Goal: Task Accomplishment & Management: Use online tool/utility

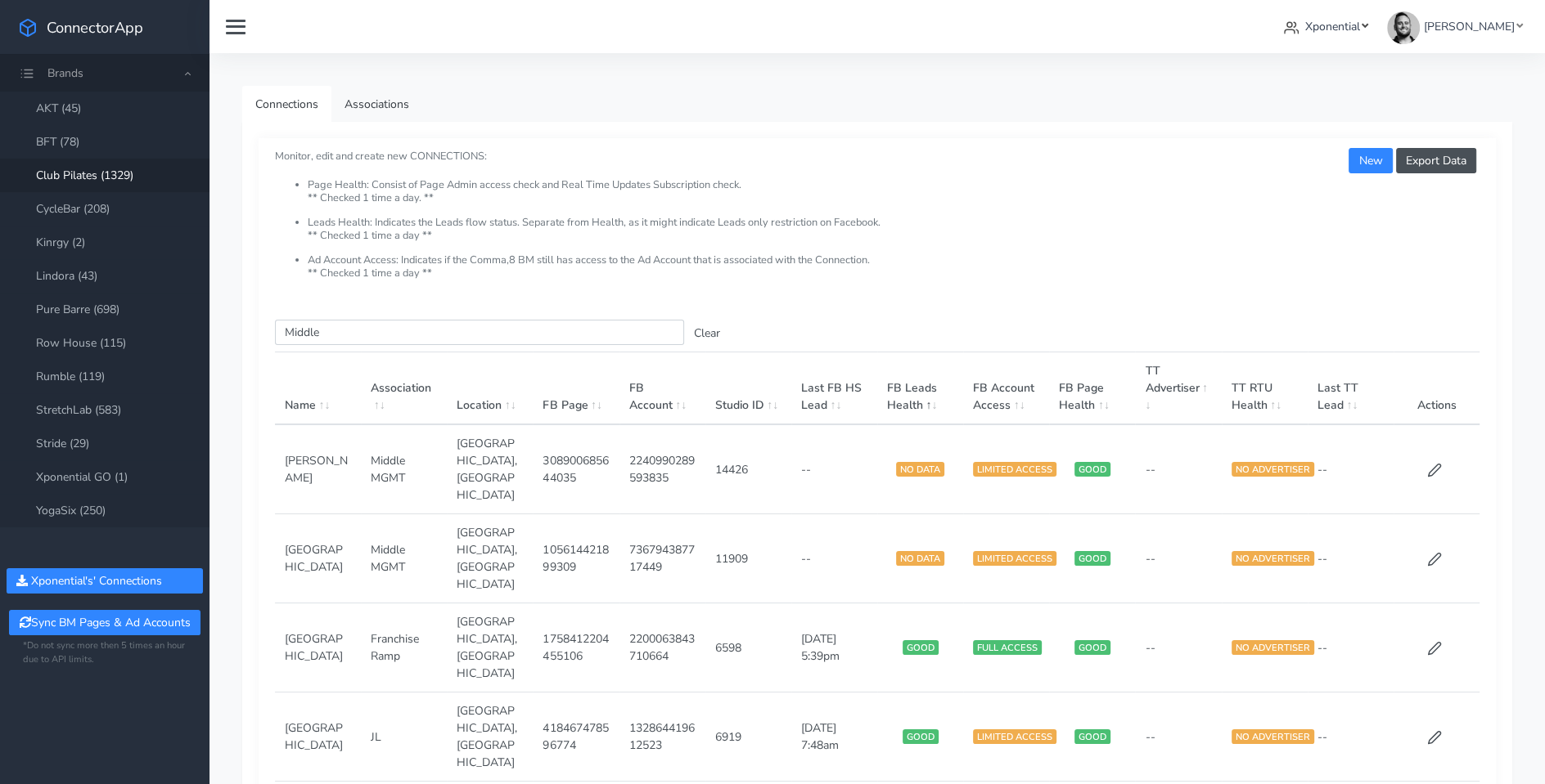
click at [1360, 23] on span "Xponential" at bounding box center [1332, 26] width 54 height 16
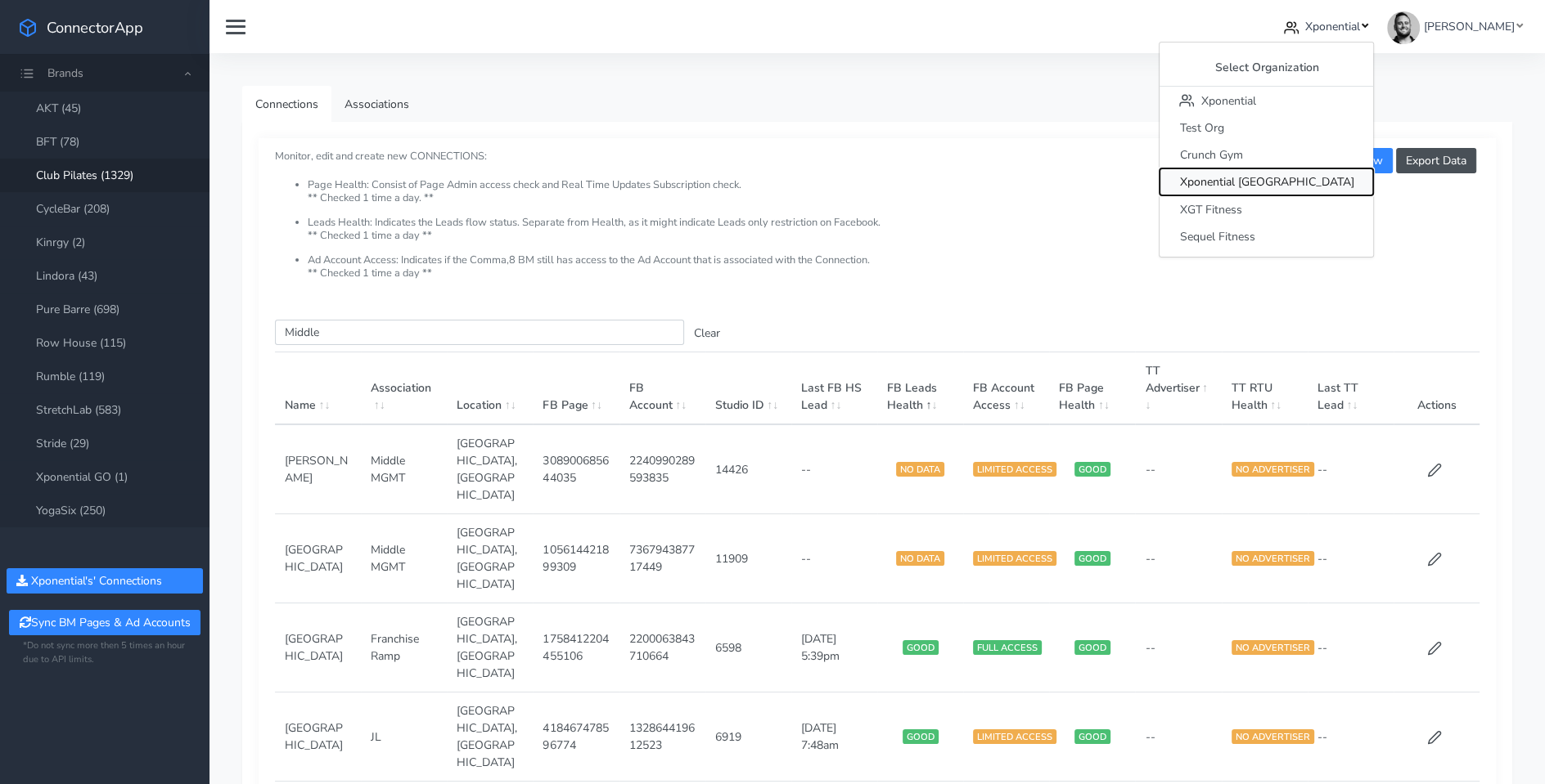
click at [1317, 183] on span "Xponential [GEOGRAPHIC_DATA]" at bounding box center [1266, 183] width 174 height 16
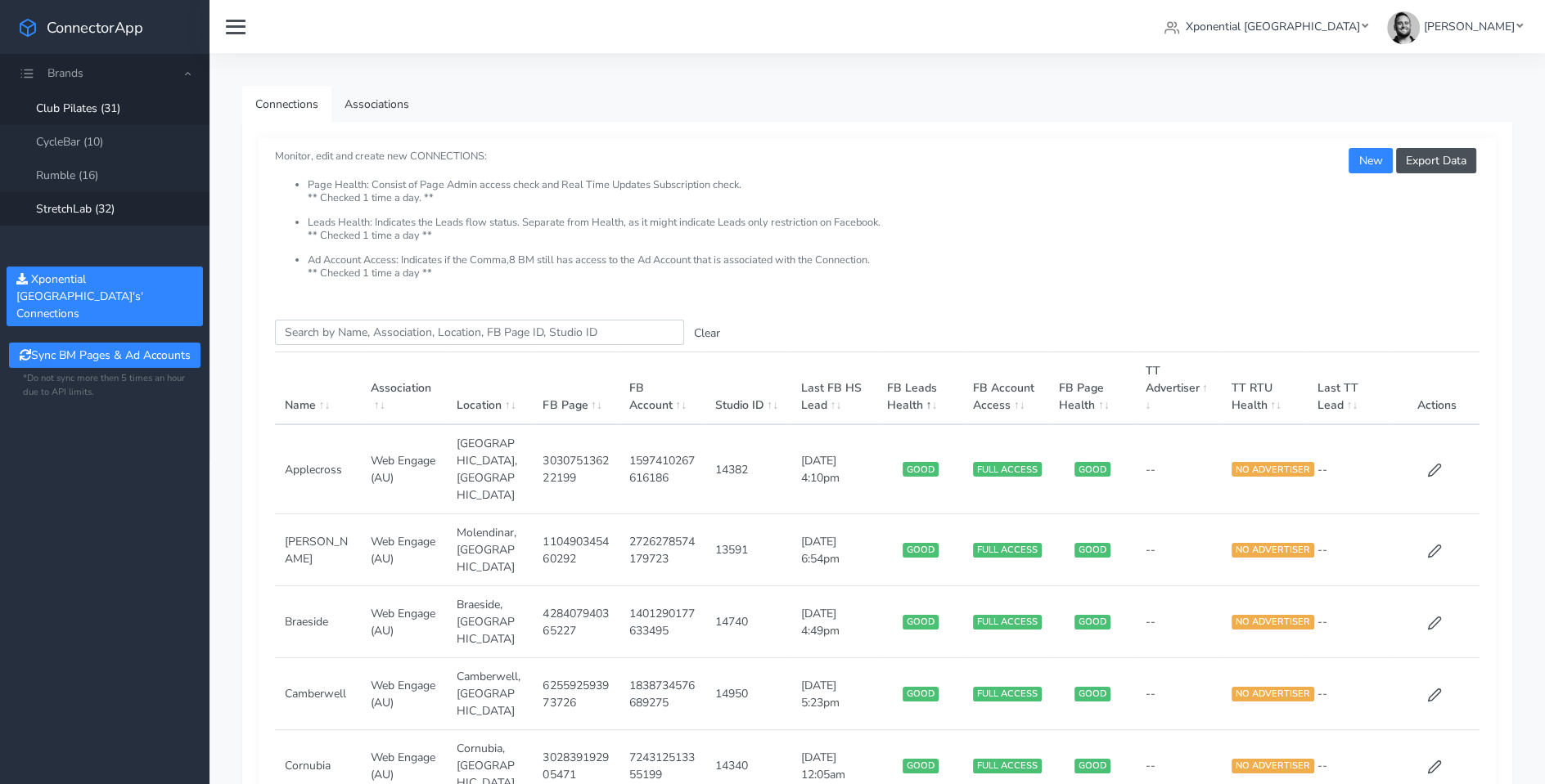
click at [90, 205] on link "StretchLab (32)" at bounding box center [104, 208] width 210 height 33
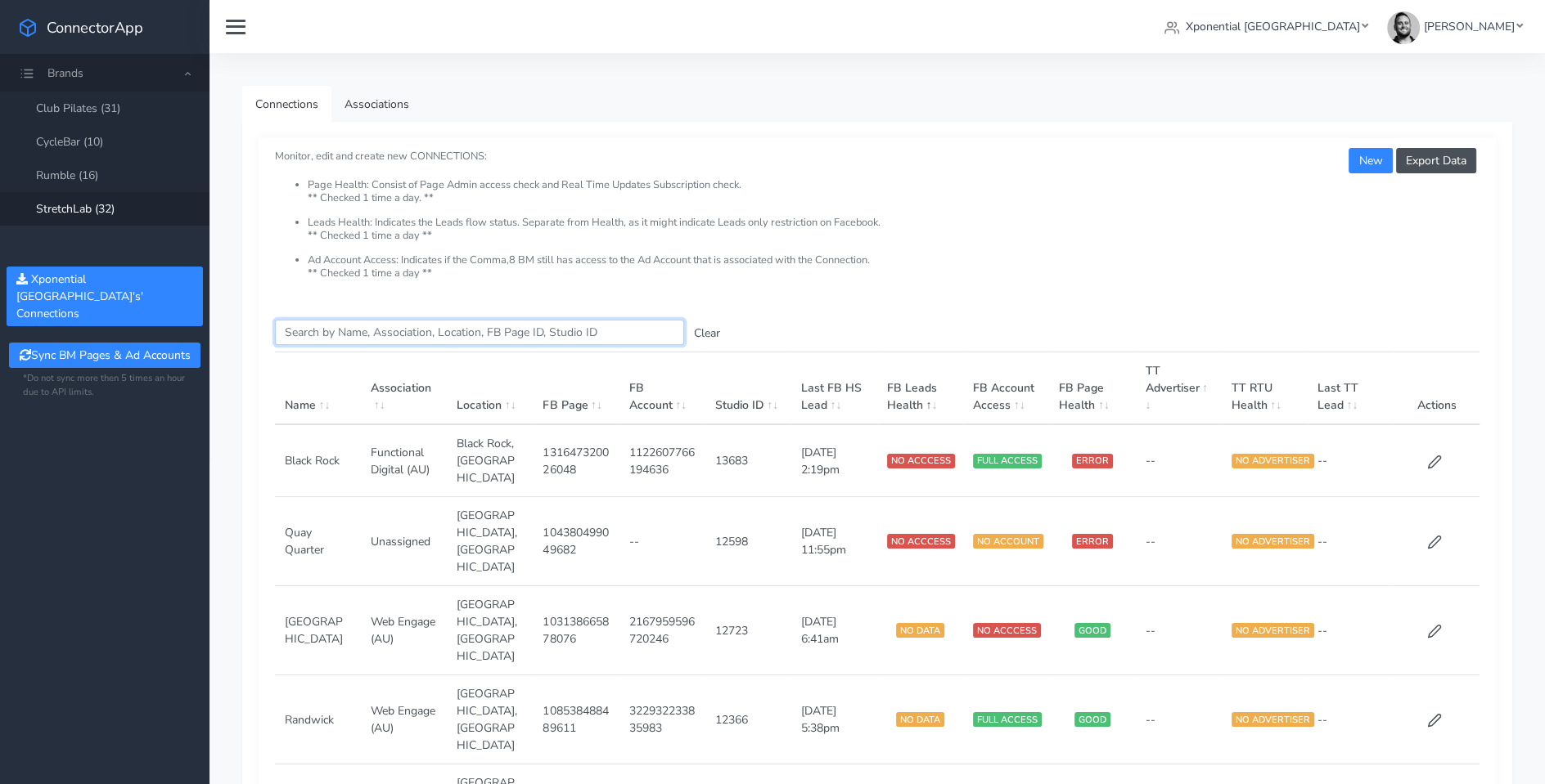
click at [351, 329] on input "Search this table" at bounding box center [479, 332] width 409 height 25
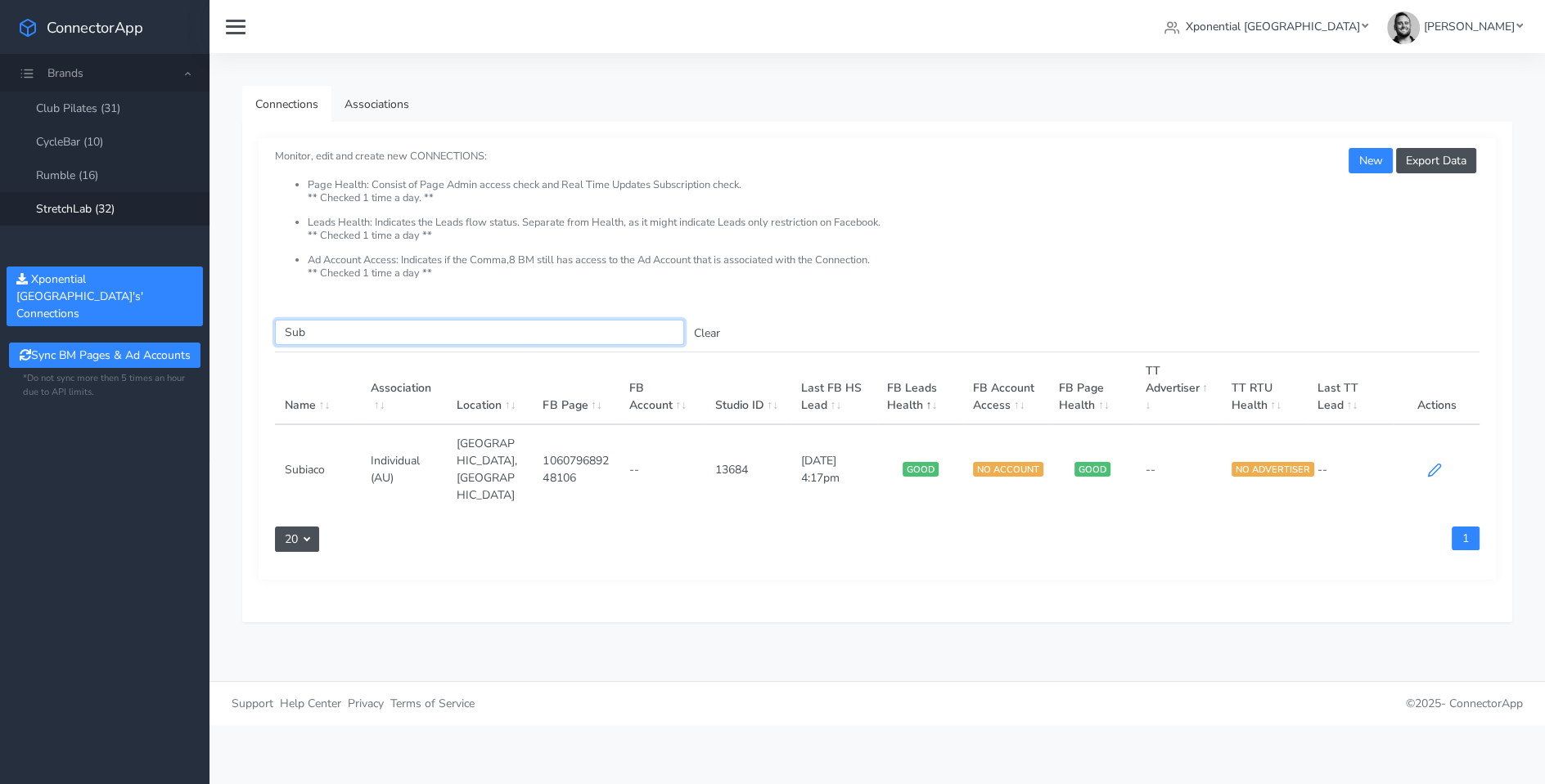
type input "Sub"
click at [1431, 463] on icon at bounding box center [1434, 470] width 15 height 15
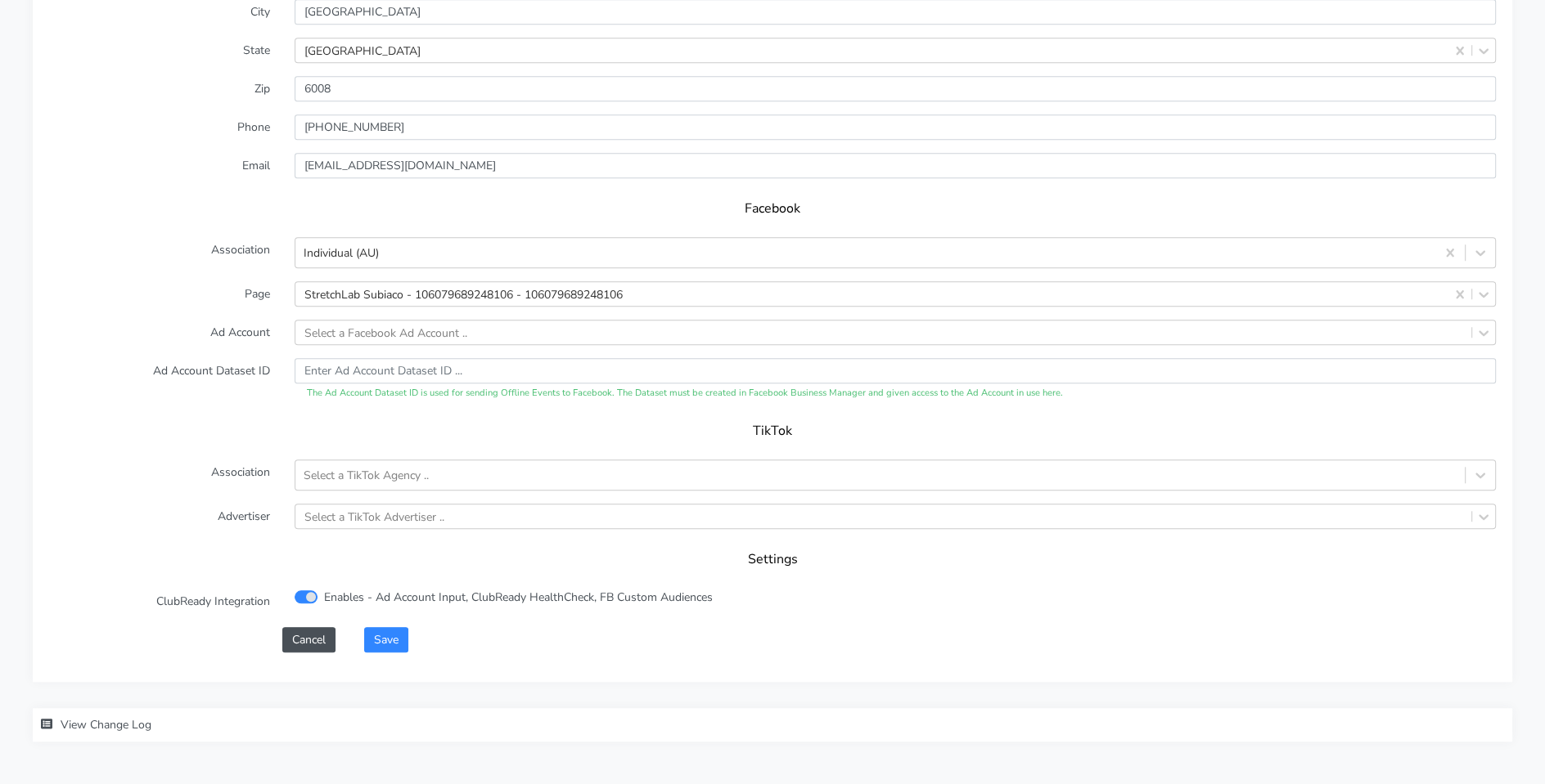
scroll to position [1449, 0]
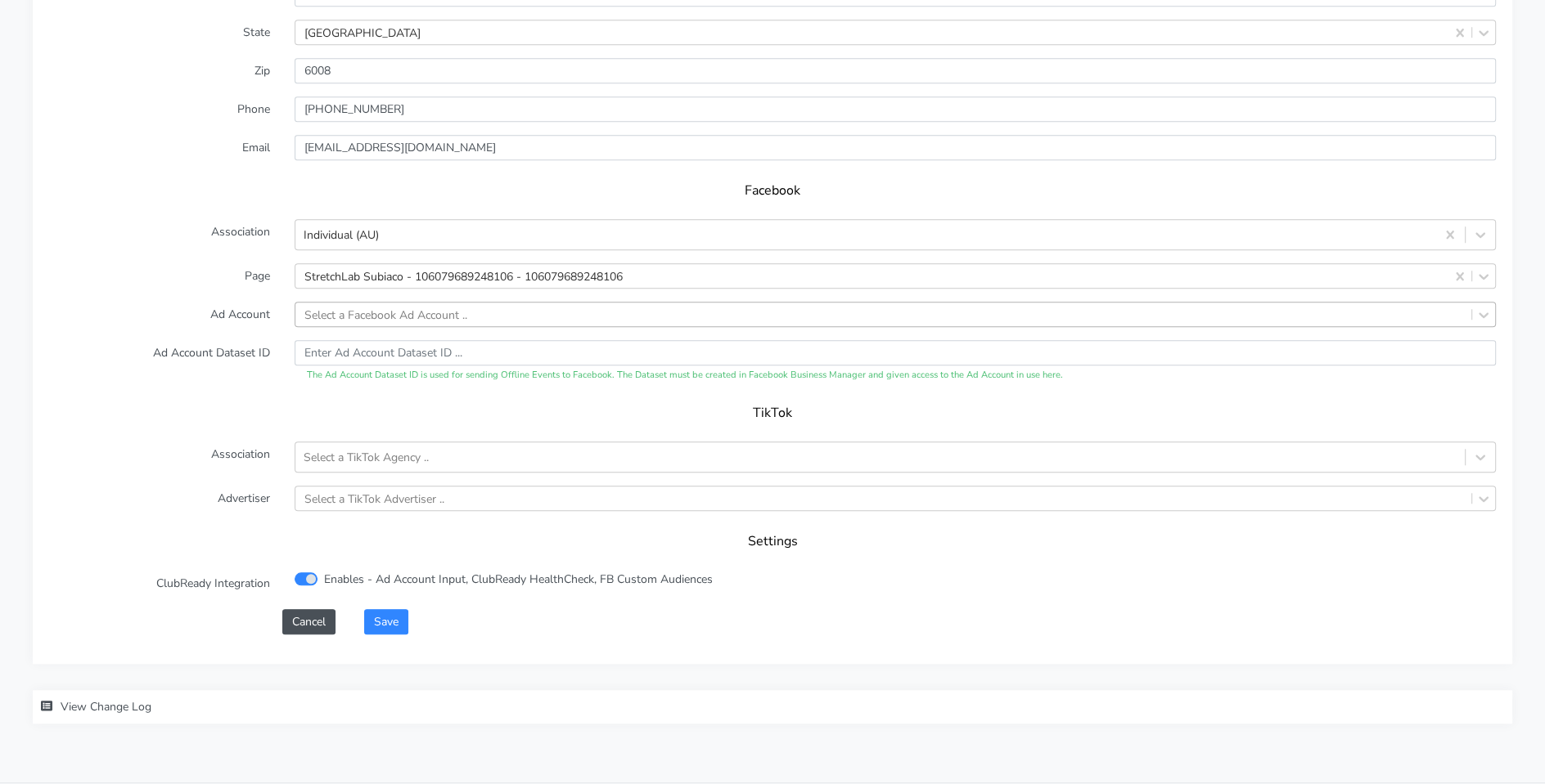
click at [351, 312] on div "Select a Facebook Ad Account .." at bounding box center [386, 315] width 162 height 18
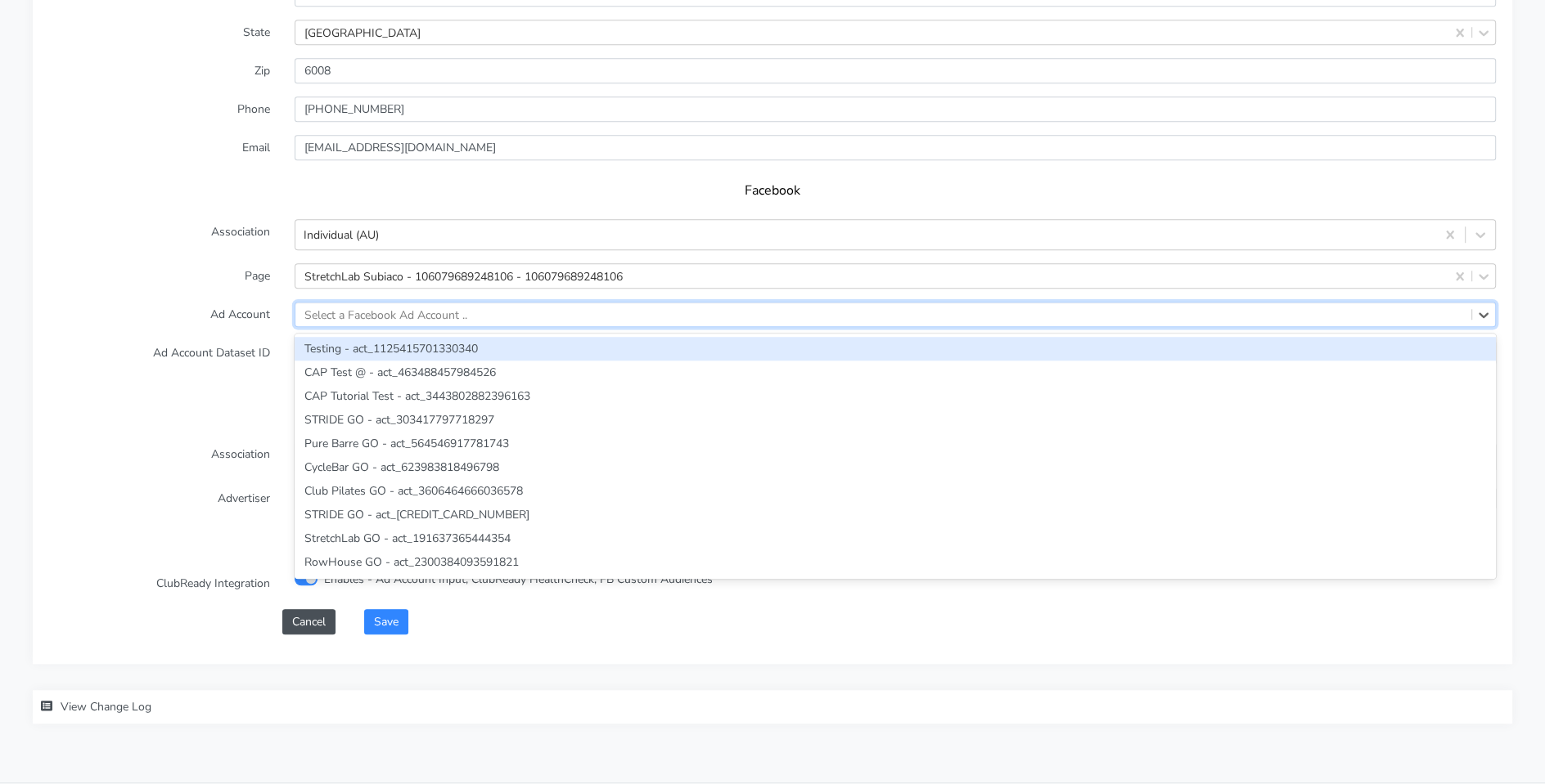
paste input "773288802150350"
type input "773288802150350"
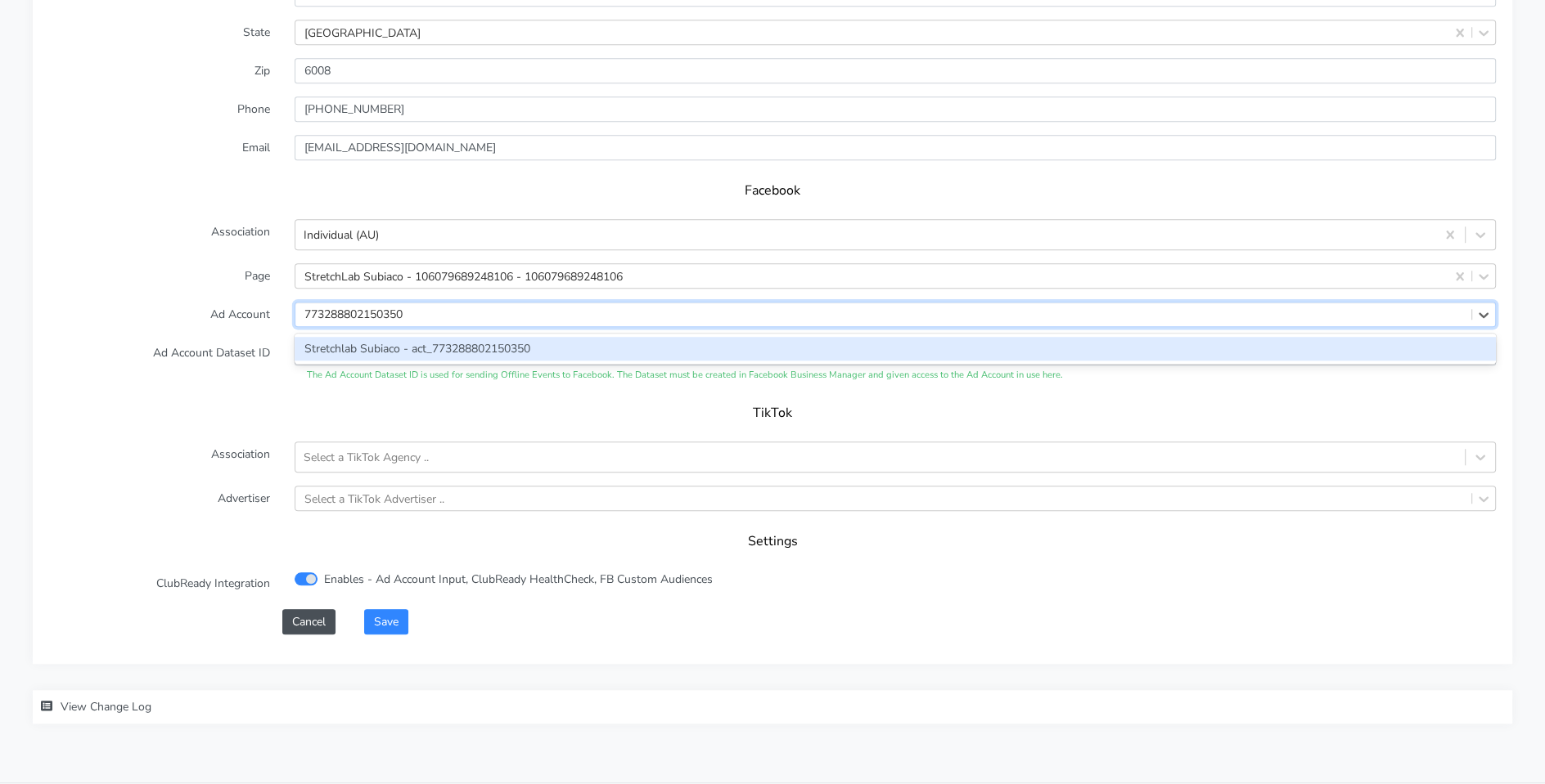
click at [368, 350] on div "Stretchlab Subiaco - act_773288802150350" at bounding box center [895, 349] width 1202 height 24
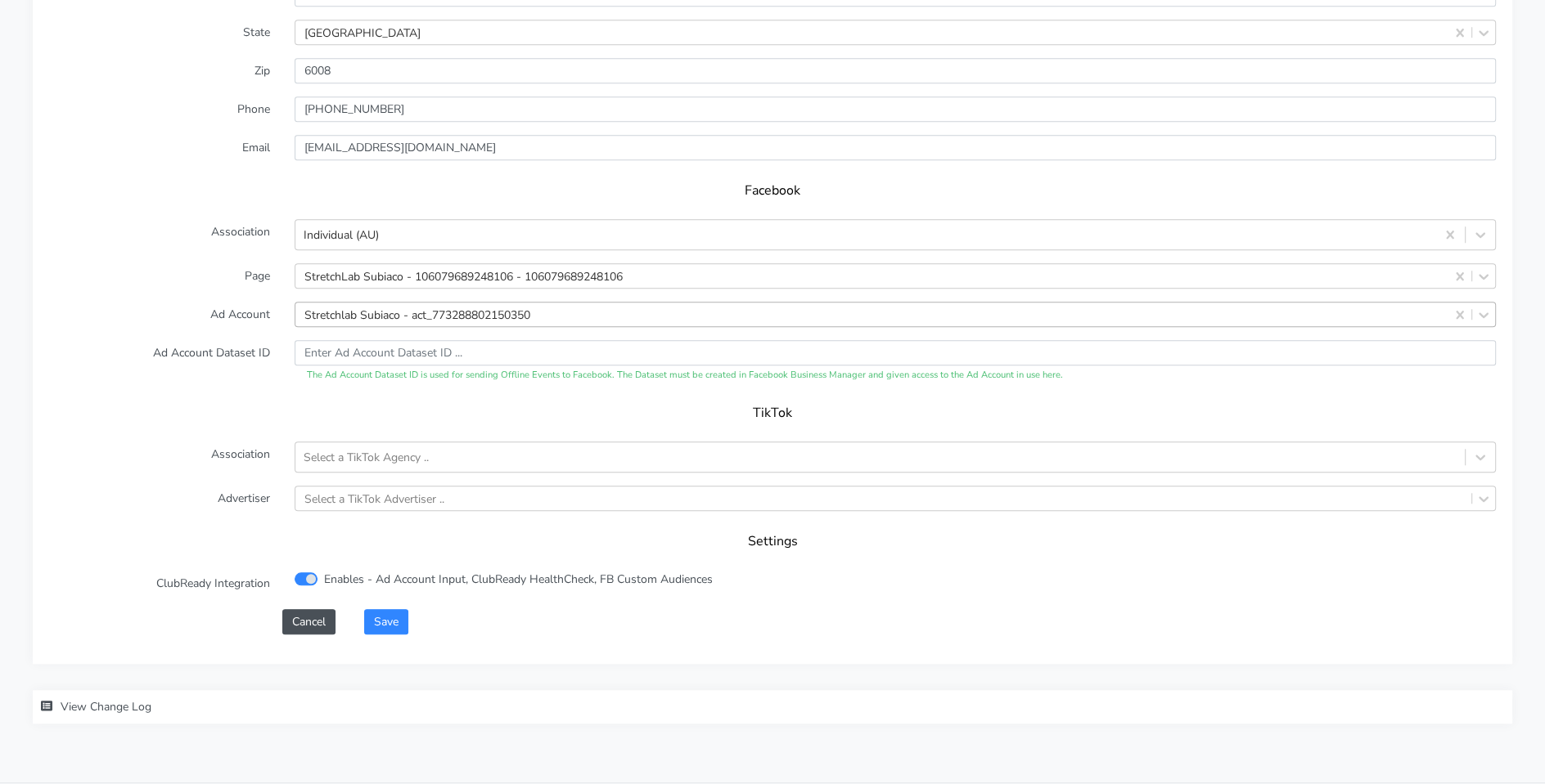
click at [238, 377] on label "Ad Account Dataset ID" at bounding box center [160, 362] width 246 height 42
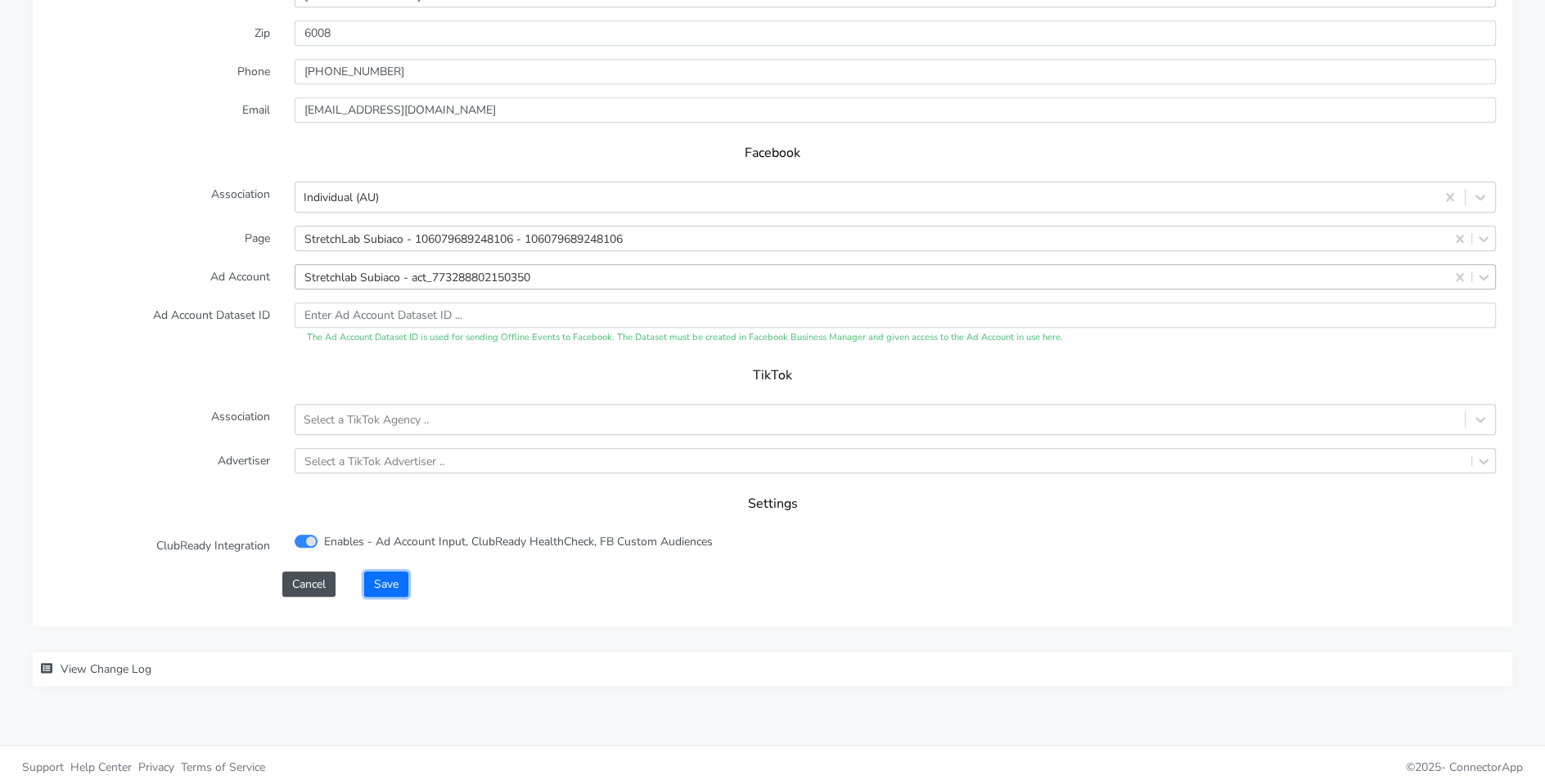
click at [386, 584] on button "Save" at bounding box center [387, 584] width 44 height 25
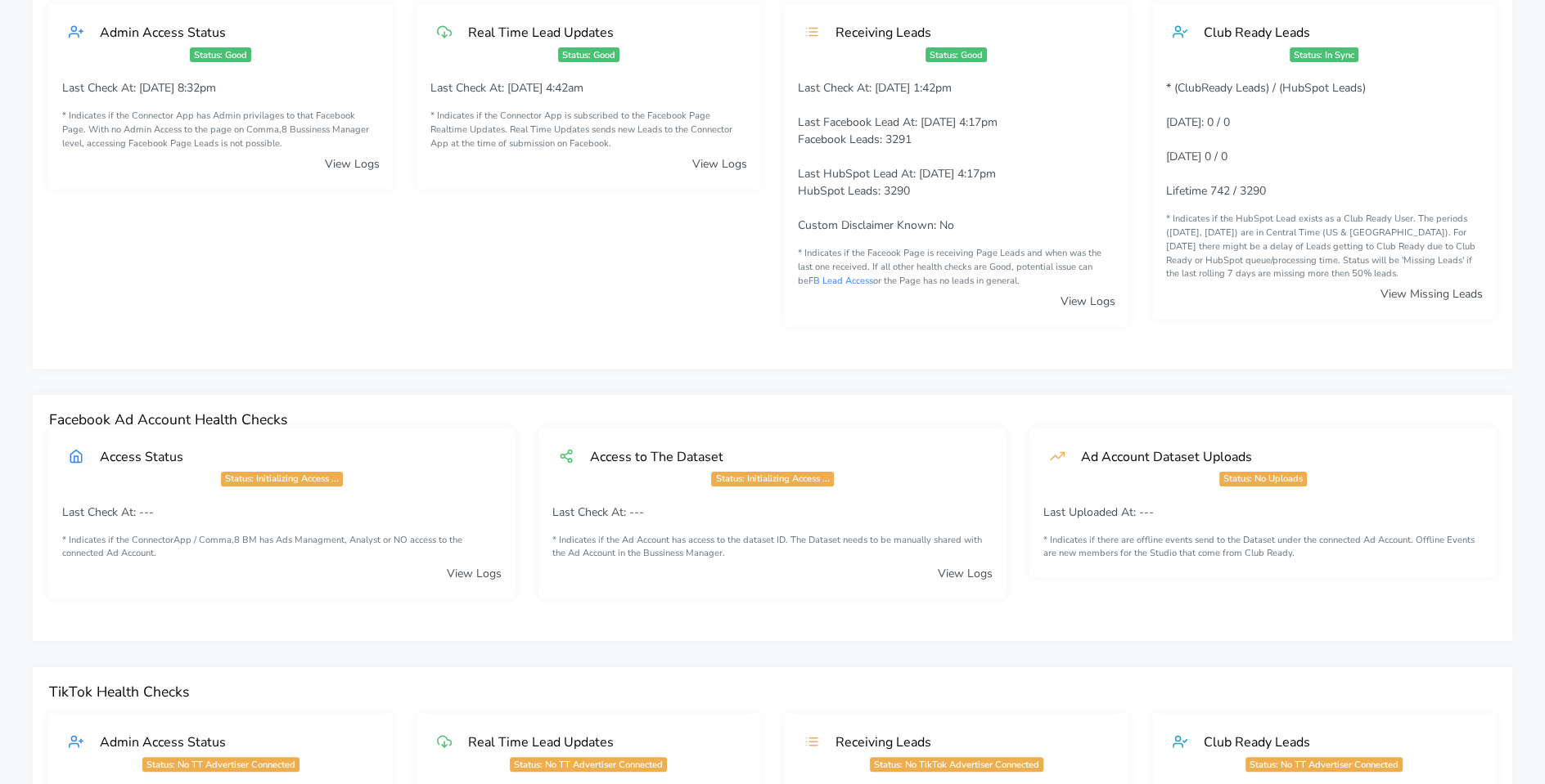
scroll to position [0, 0]
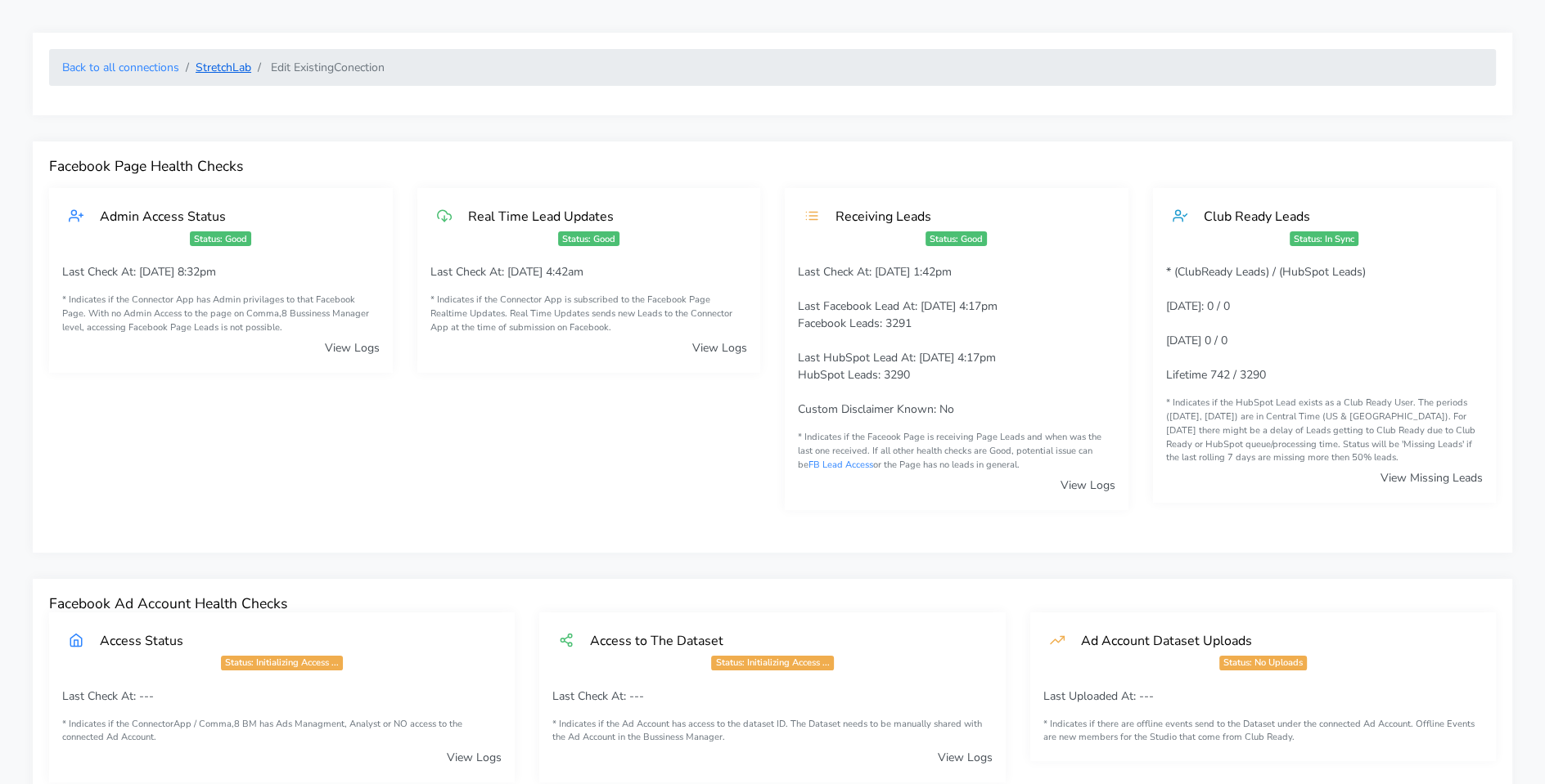
click at [237, 67] on link "StretchLab" at bounding box center [223, 67] width 55 height 16
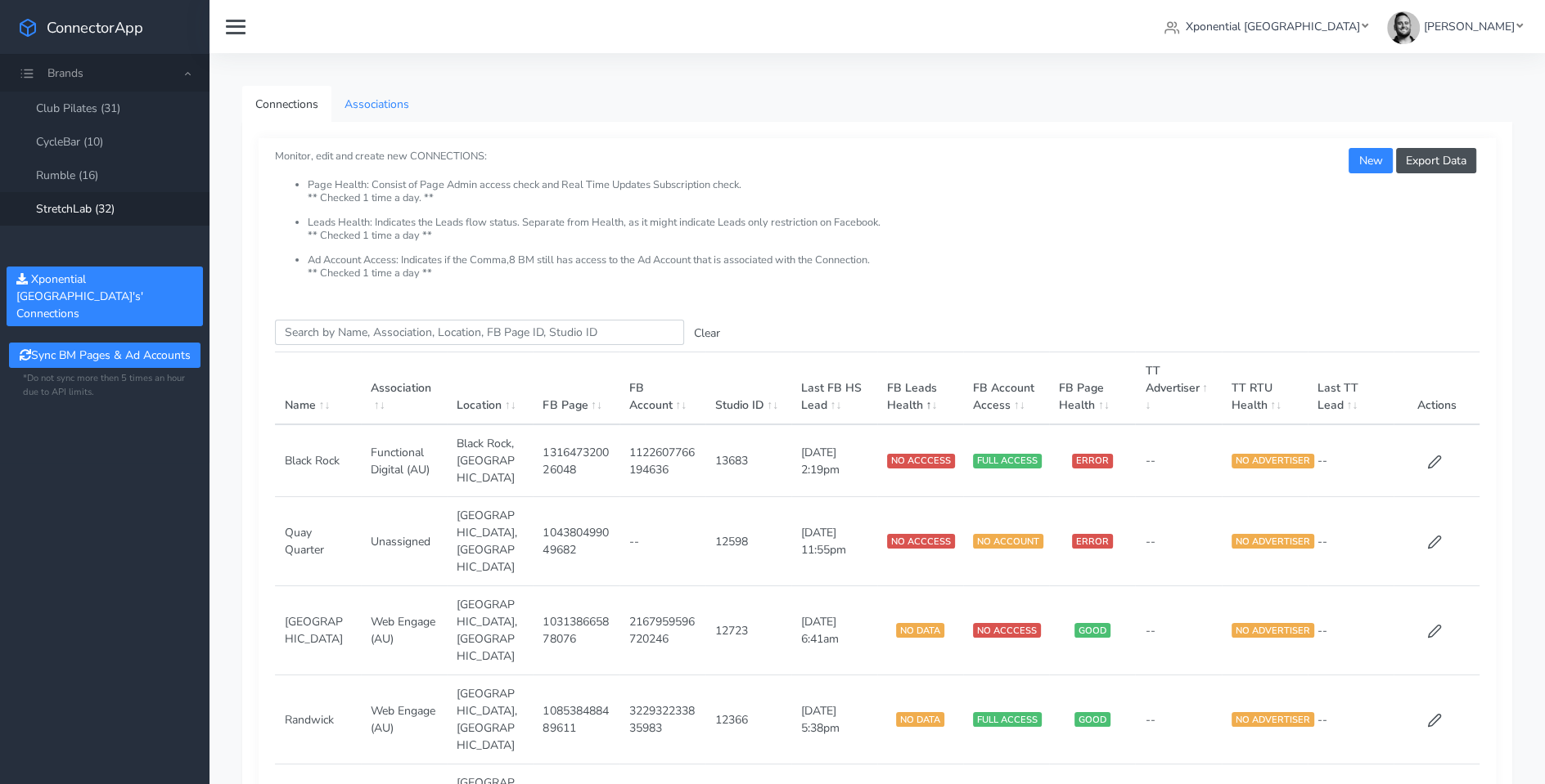
click at [398, 100] on link "Associations" at bounding box center [377, 104] width 90 height 37
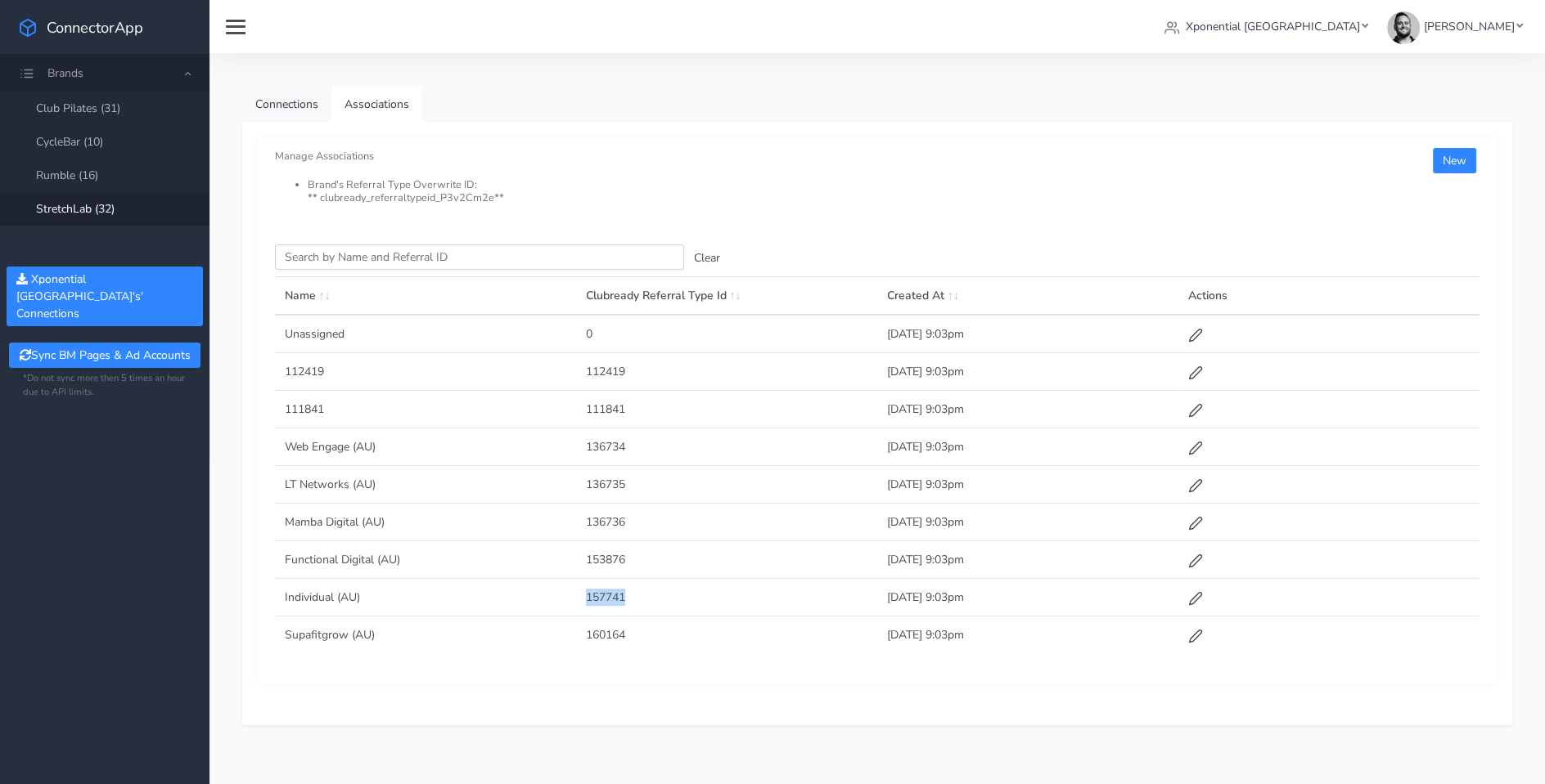
drag, startPoint x: 588, startPoint y: 595, endPoint x: 625, endPoint y: 595, distance: 37.0
click at [625, 595] on td "157741" at bounding box center [726, 598] width 301 height 38
copy td "157741"
drag, startPoint x: 584, startPoint y: 592, endPoint x: 594, endPoint y: 592, distance: 10.0
click at [594, 592] on td "157741" at bounding box center [726, 598] width 301 height 38
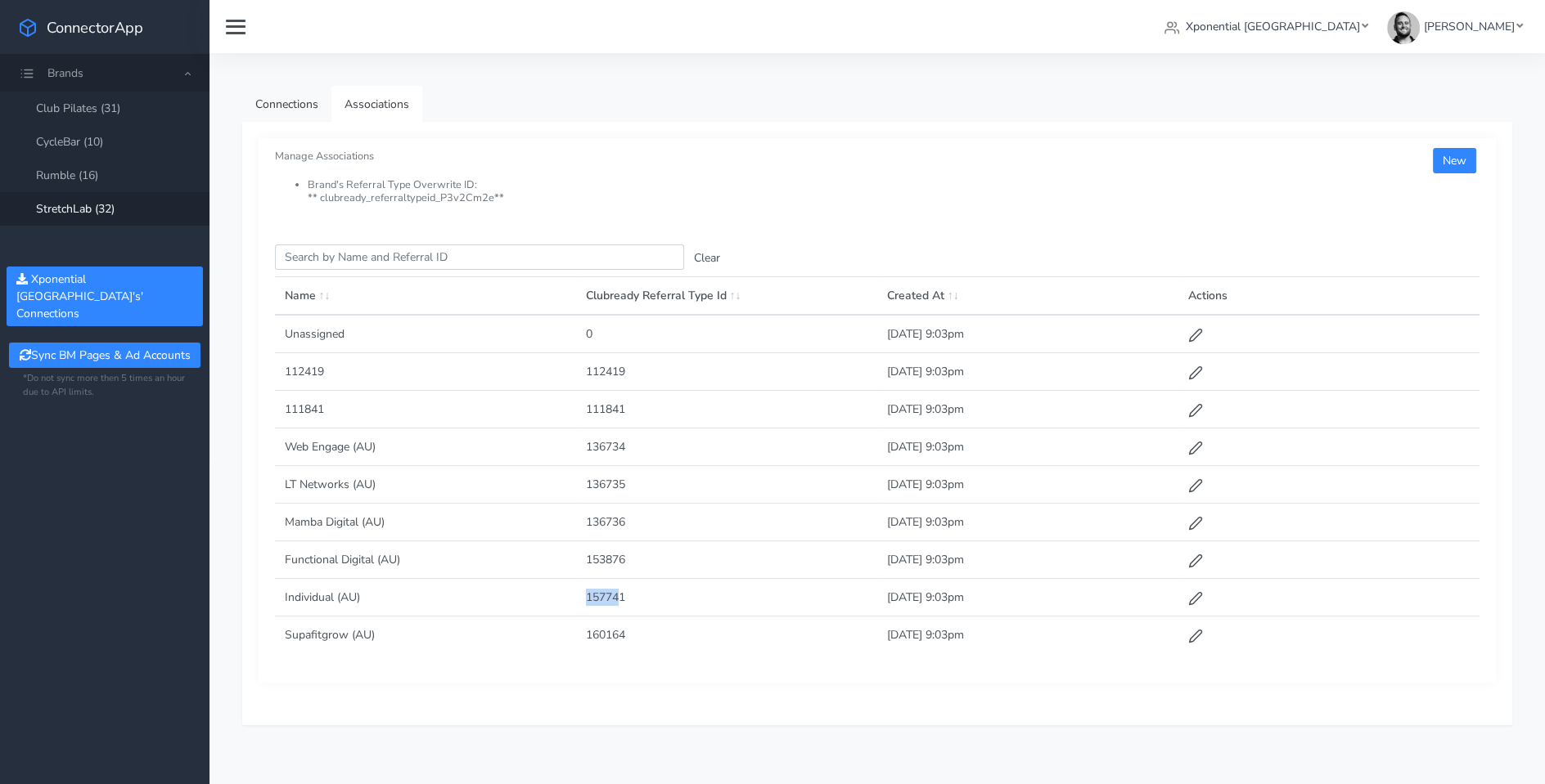
click at [582, 593] on td "157741" at bounding box center [726, 598] width 301 height 38
click at [598, 592] on td "157741" at bounding box center [726, 598] width 301 height 38
click at [293, 116] on link "Connections" at bounding box center [286, 104] width 90 height 37
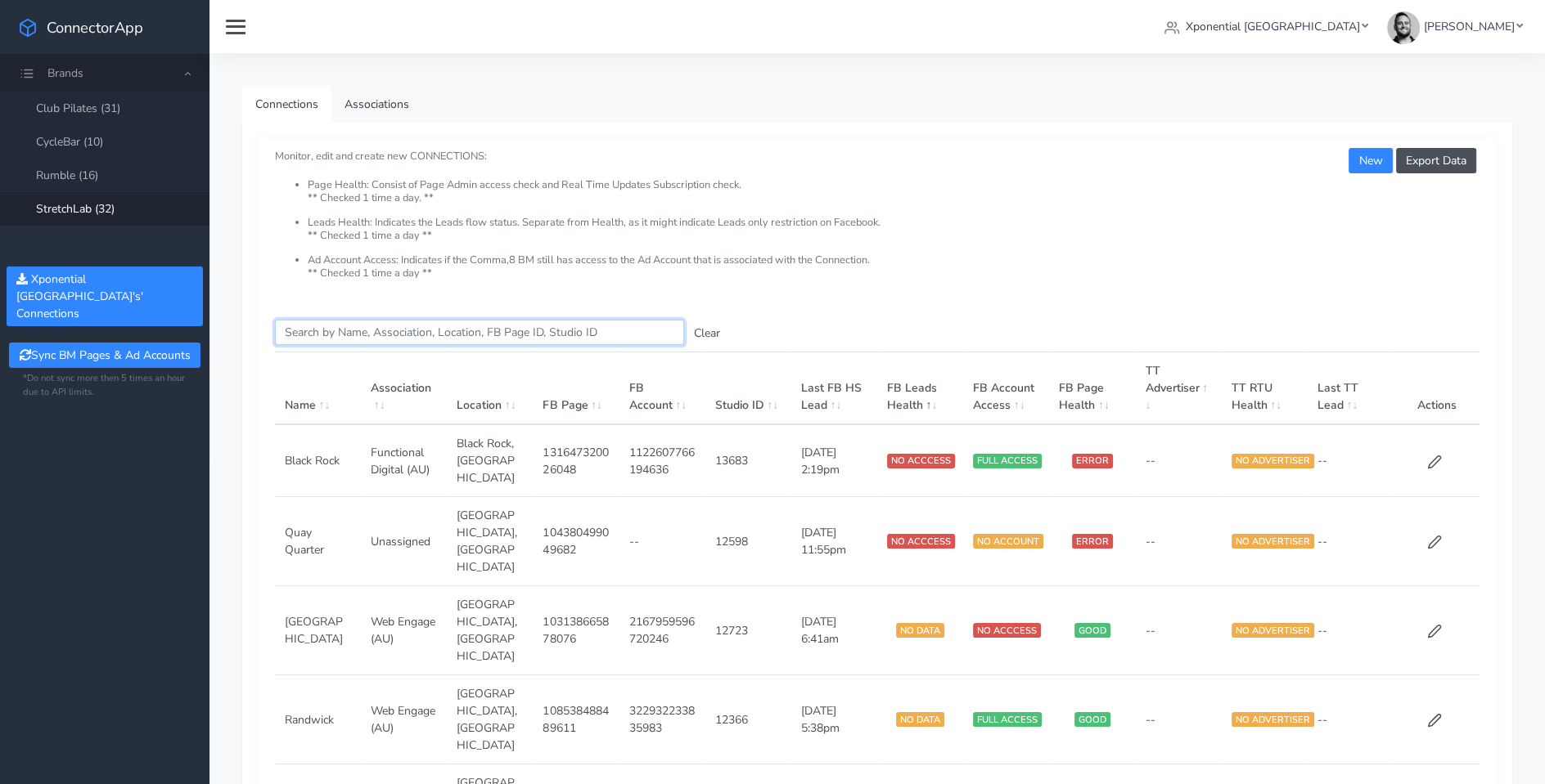
click at [380, 328] on input "Search this table" at bounding box center [479, 332] width 409 height 25
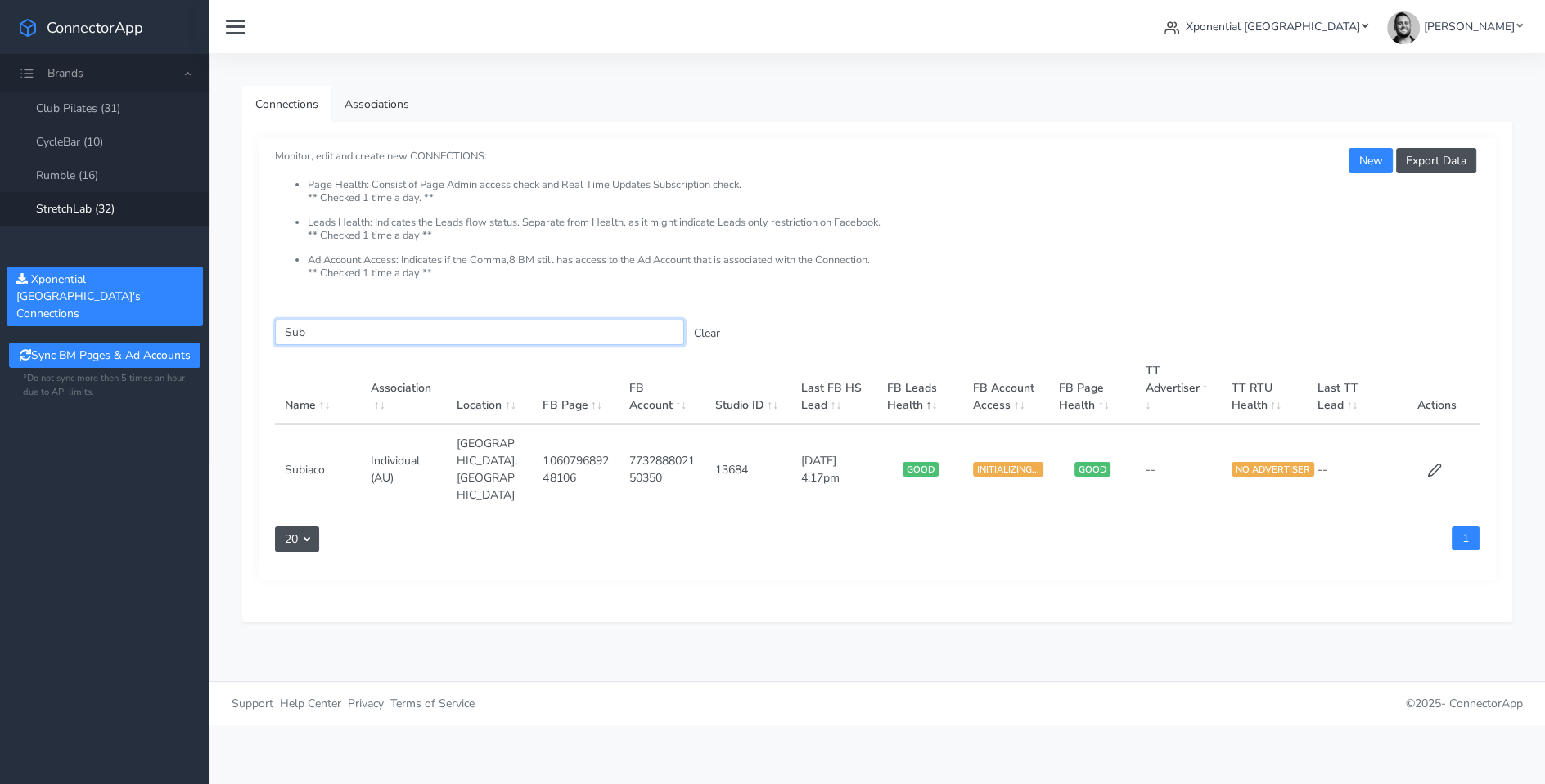
type input "Sub"
click at [1435, 465] on icon at bounding box center [1434, 470] width 12 height 12
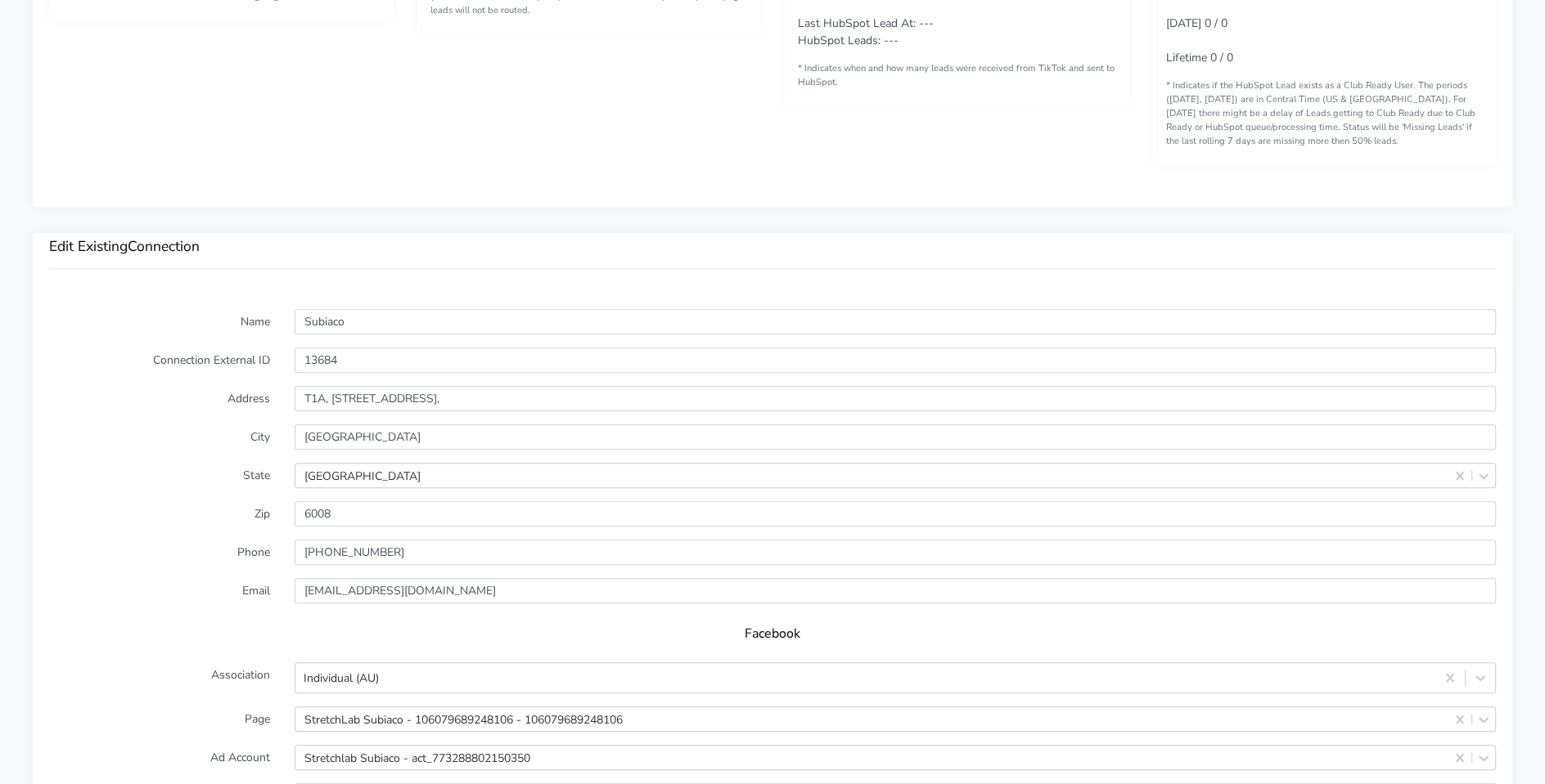
scroll to position [1034, 0]
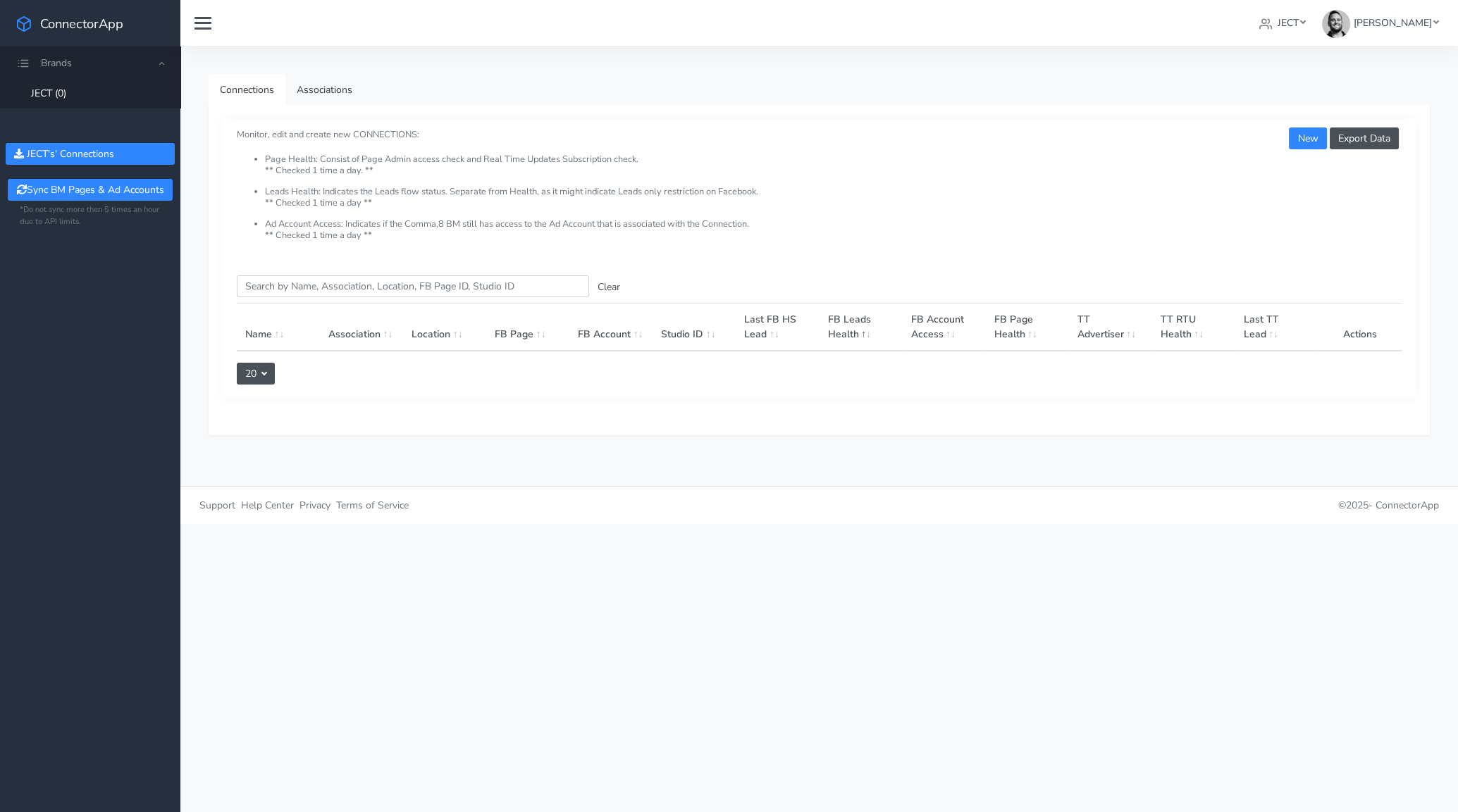
click at [1103, 226] on li "Ad Account Access: Indicates if the Comma,8 BM still has access to the Ad Accou…" at bounding box center [833, 230] width 1137 height 21
click at [1402, 21] on span "[PERSON_NAME]" at bounding box center [1392, 22] width 78 height 14
click at [1303, 60] on div "Connections Associations Export Data New Monitor, edit and create new CONNECTIO…" at bounding box center [819, 266] width 1278 height 440
click at [1299, 22] on span "JECT" at bounding box center [1288, 22] width 21 height 14
click at [1110, 121] on div "Export Data New Monitor, edit and create new CONNECTIONS: Page Health: Consist …" at bounding box center [819, 190] width 1193 height 142
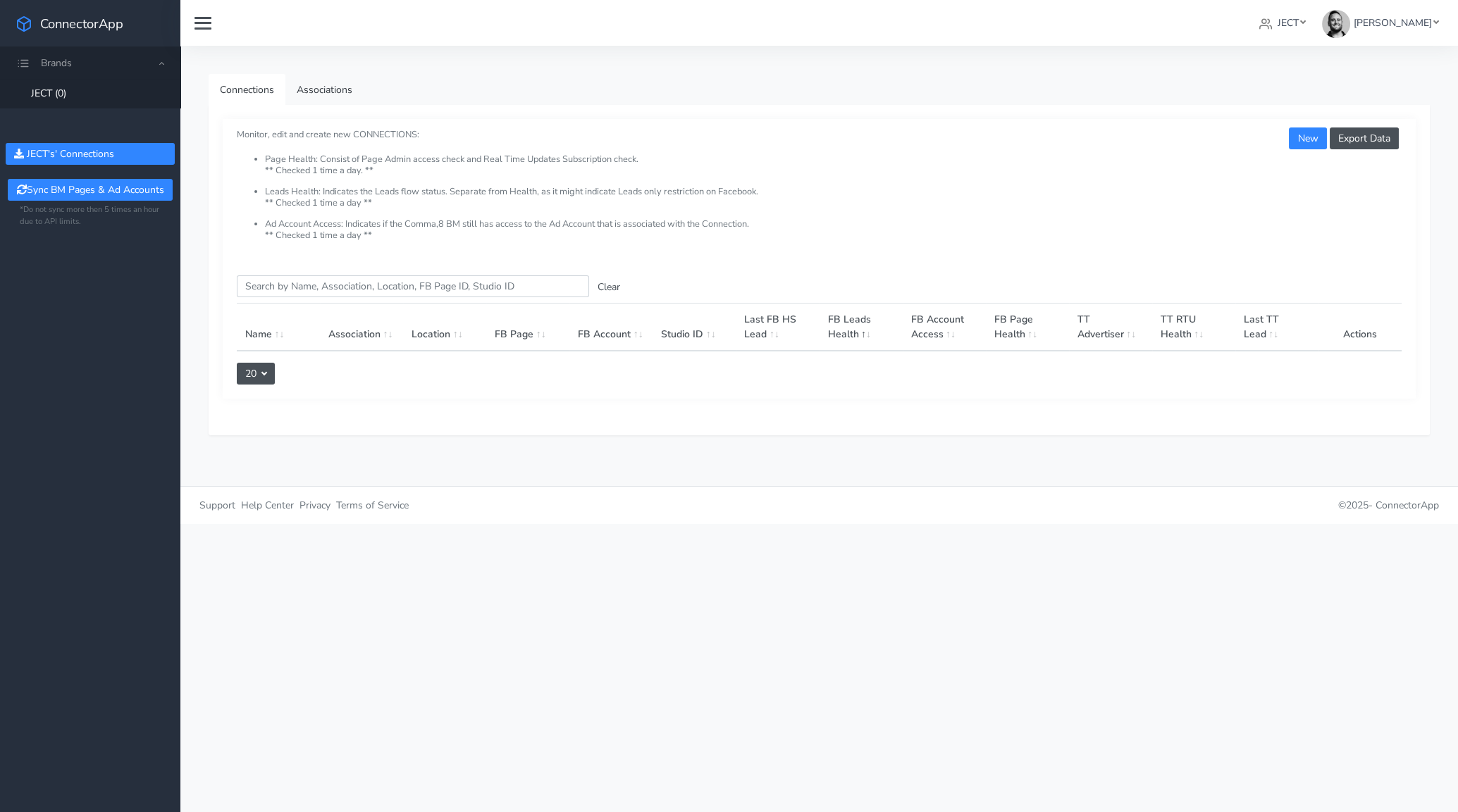
click at [493, 104] on ul "Connections Associations" at bounding box center [819, 89] width 1221 height 31
click at [319, 94] on link "Associations" at bounding box center [324, 90] width 78 height 32
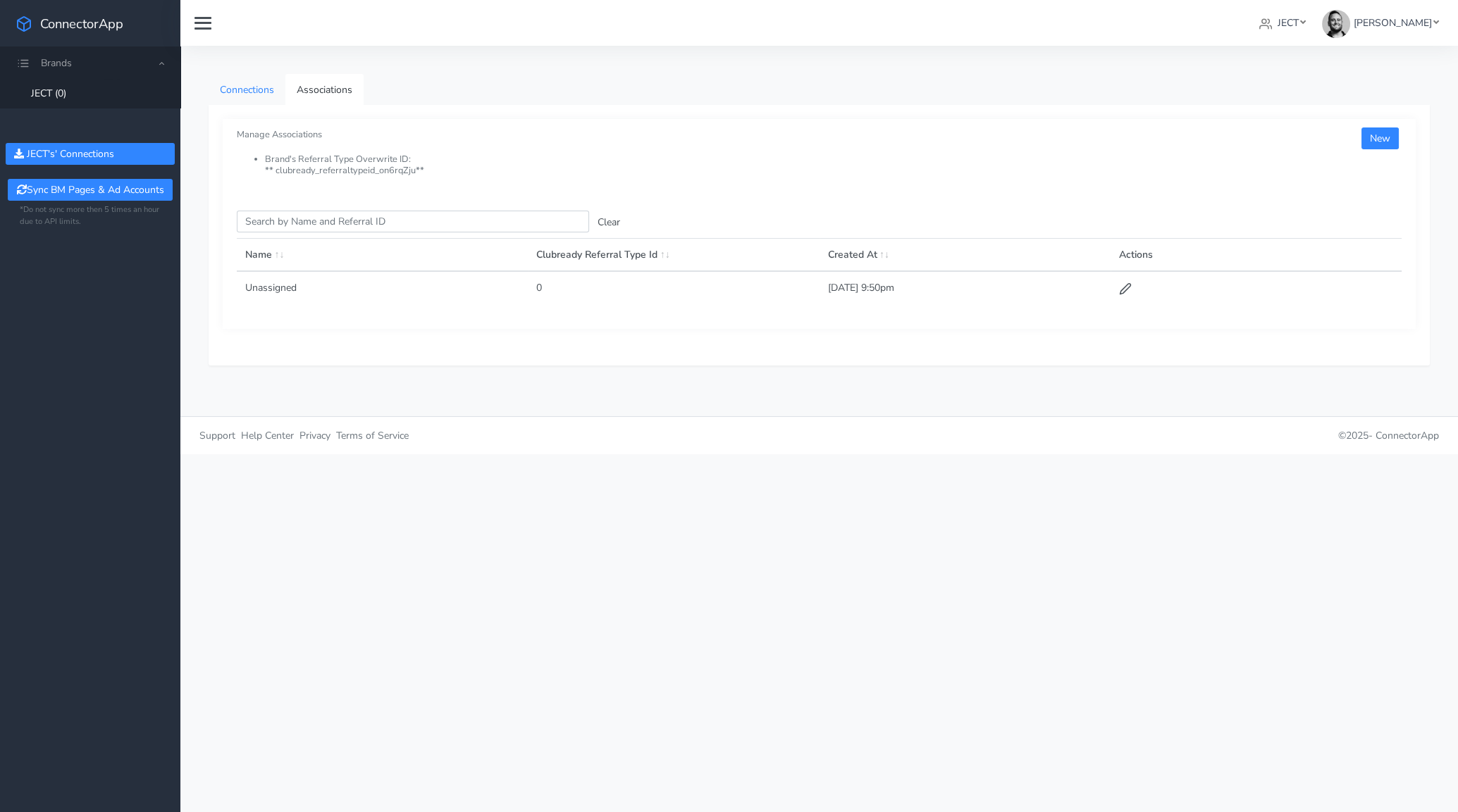
click at [255, 91] on link "Connections" at bounding box center [246, 90] width 77 height 32
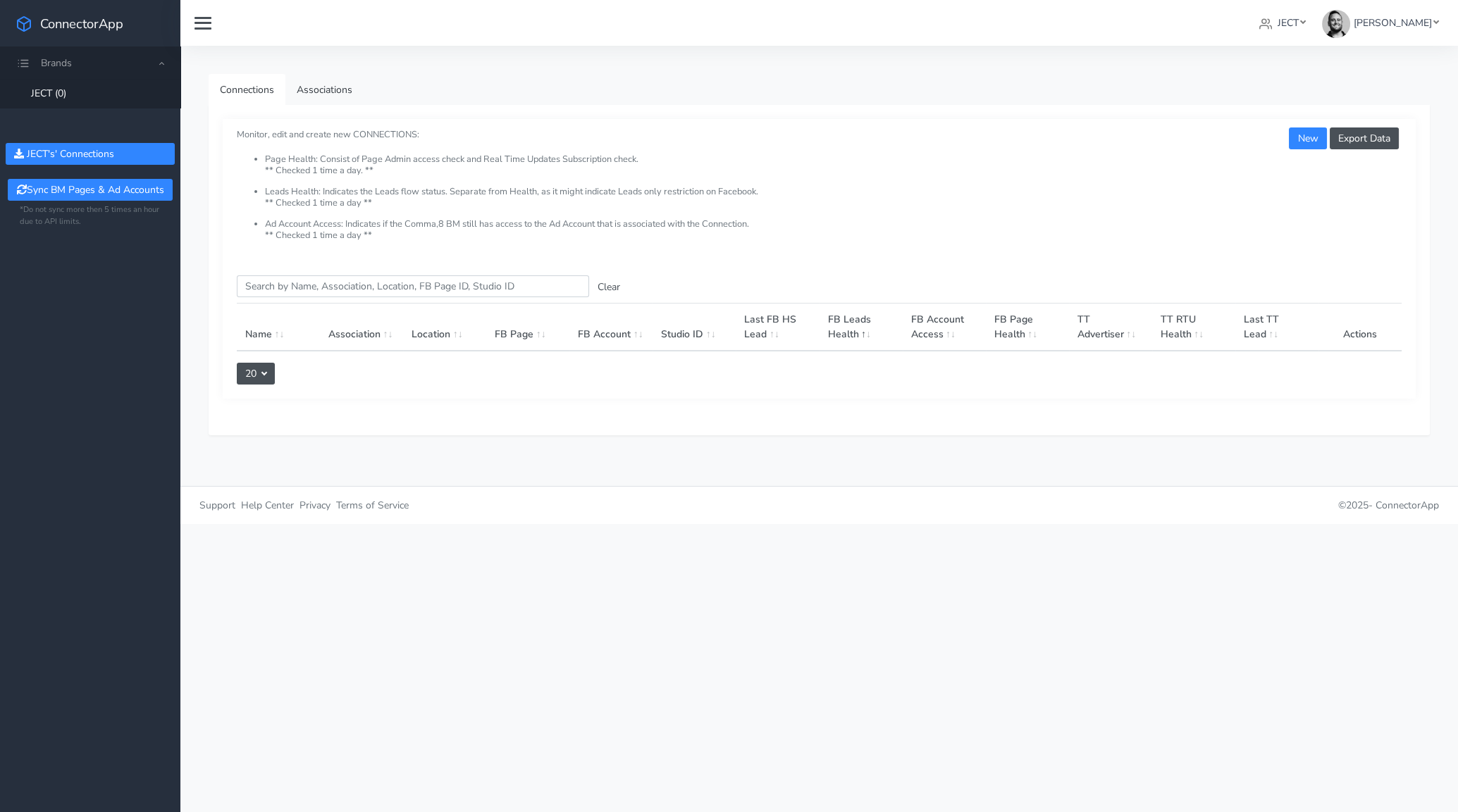
click at [149, 91] on link "JECT (0)" at bounding box center [90, 93] width 180 height 29
